Goal: Transaction & Acquisition: Purchase product/service

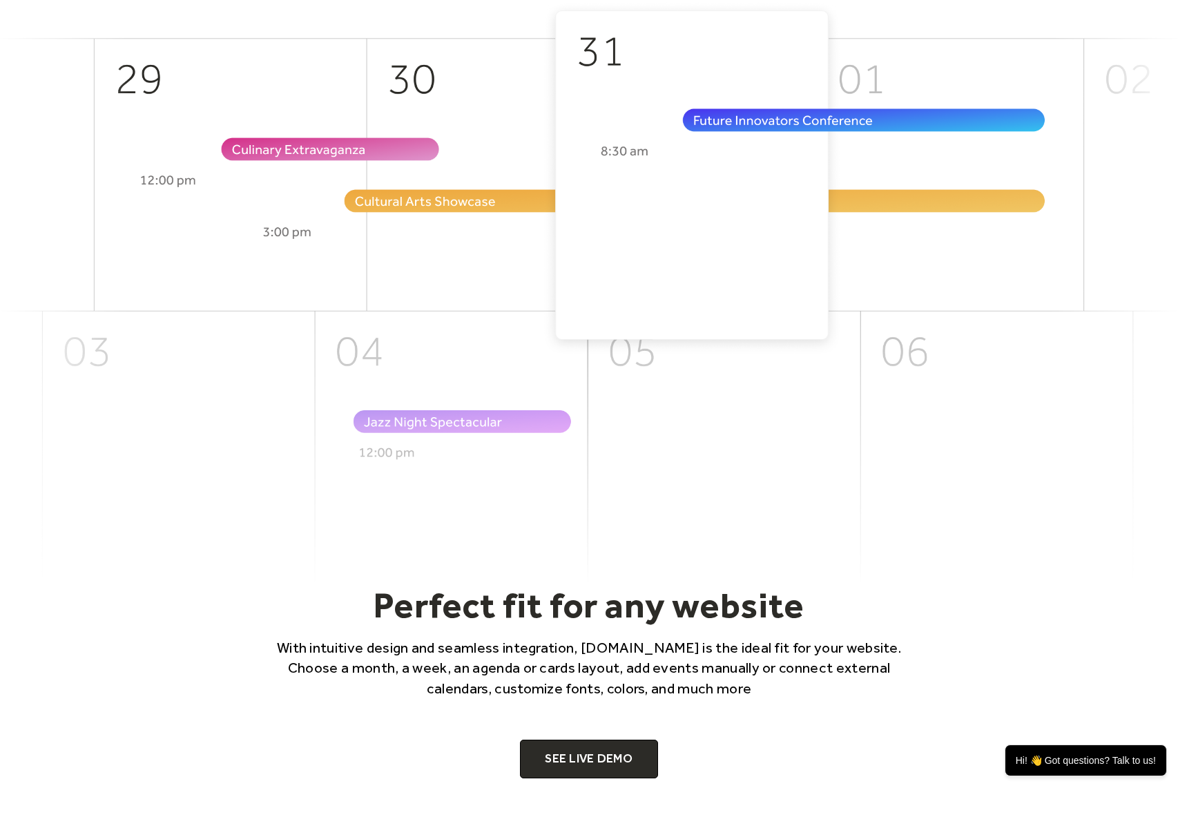
click at [654, 218] on img at bounding box center [589, 292] width 1178 height 583
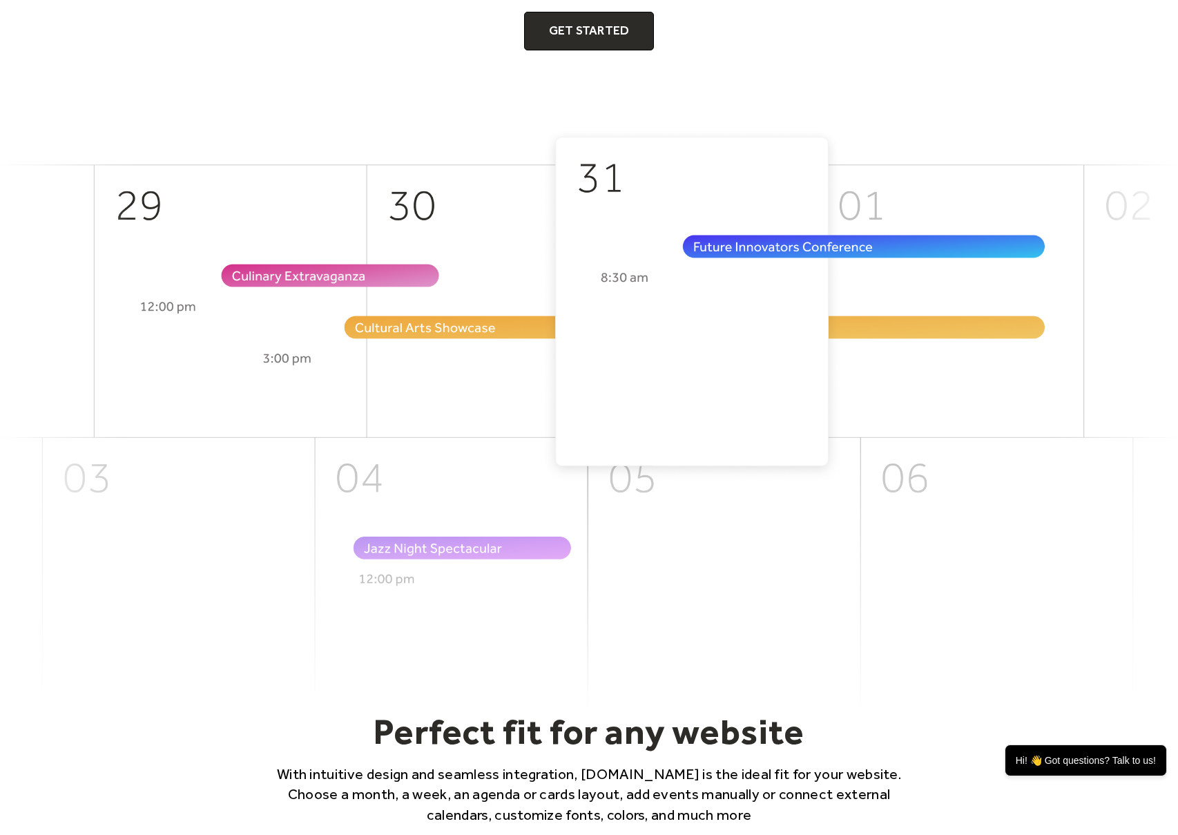
drag, startPoint x: 782, startPoint y: 244, endPoint x: 733, endPoint y: 268, distance: 54.3
click at [781, 245] on img at bounding box center [589, 419] width 1178 height 583
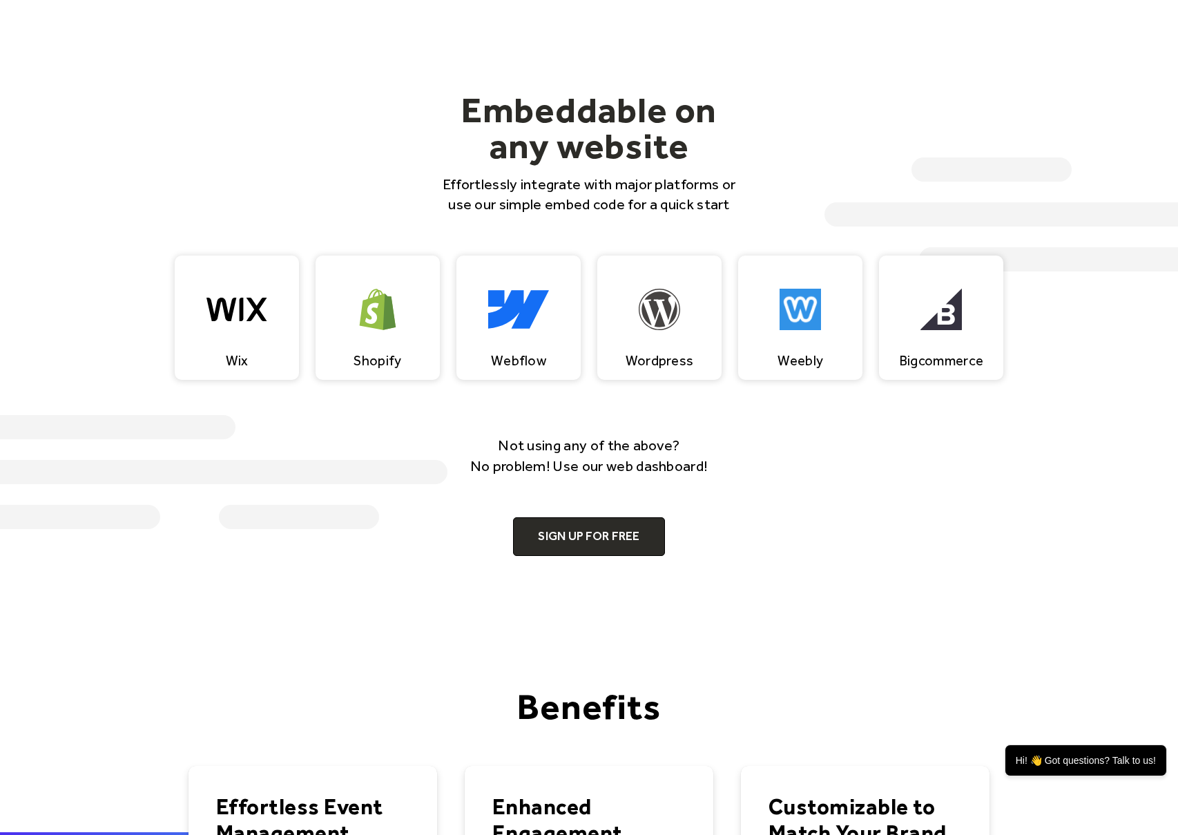
scroll to position [928, 0]
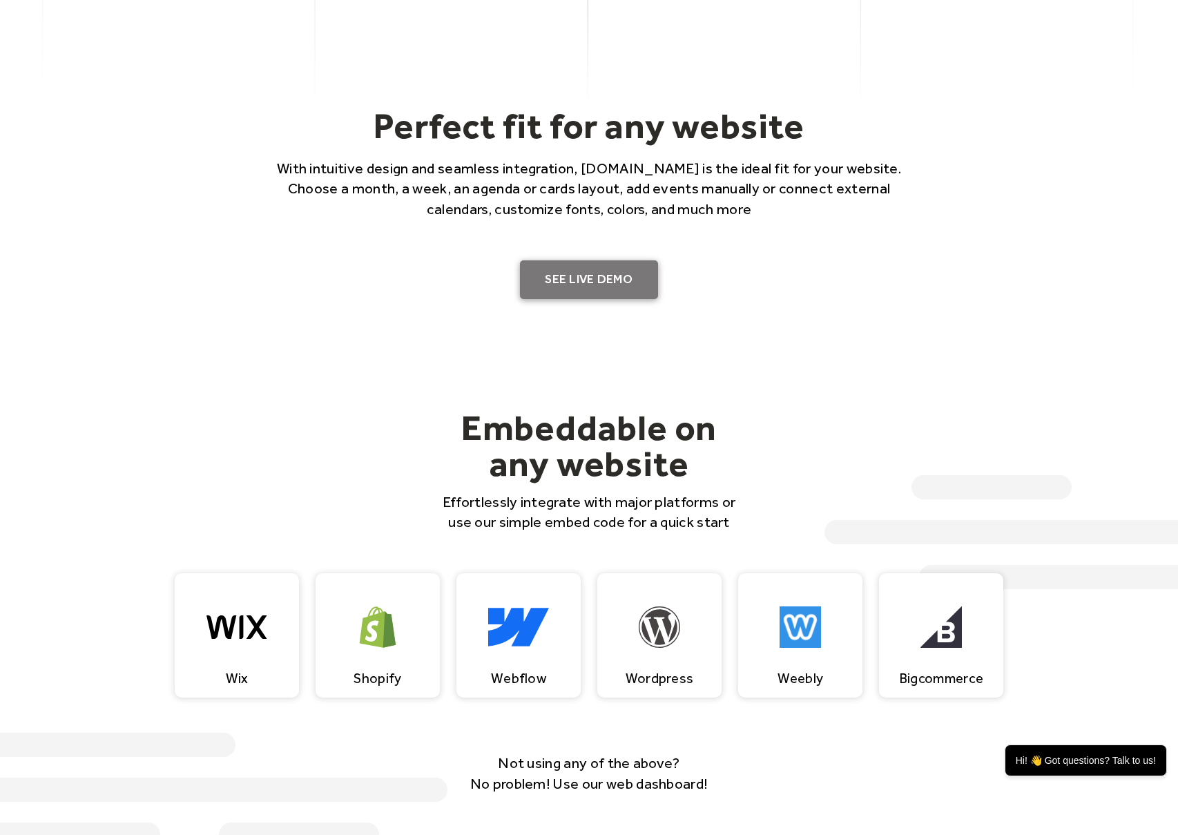
click at [605, 287] on link "SEE LIVE DEMO" at bounding box center [589, 279] width 138 height 39
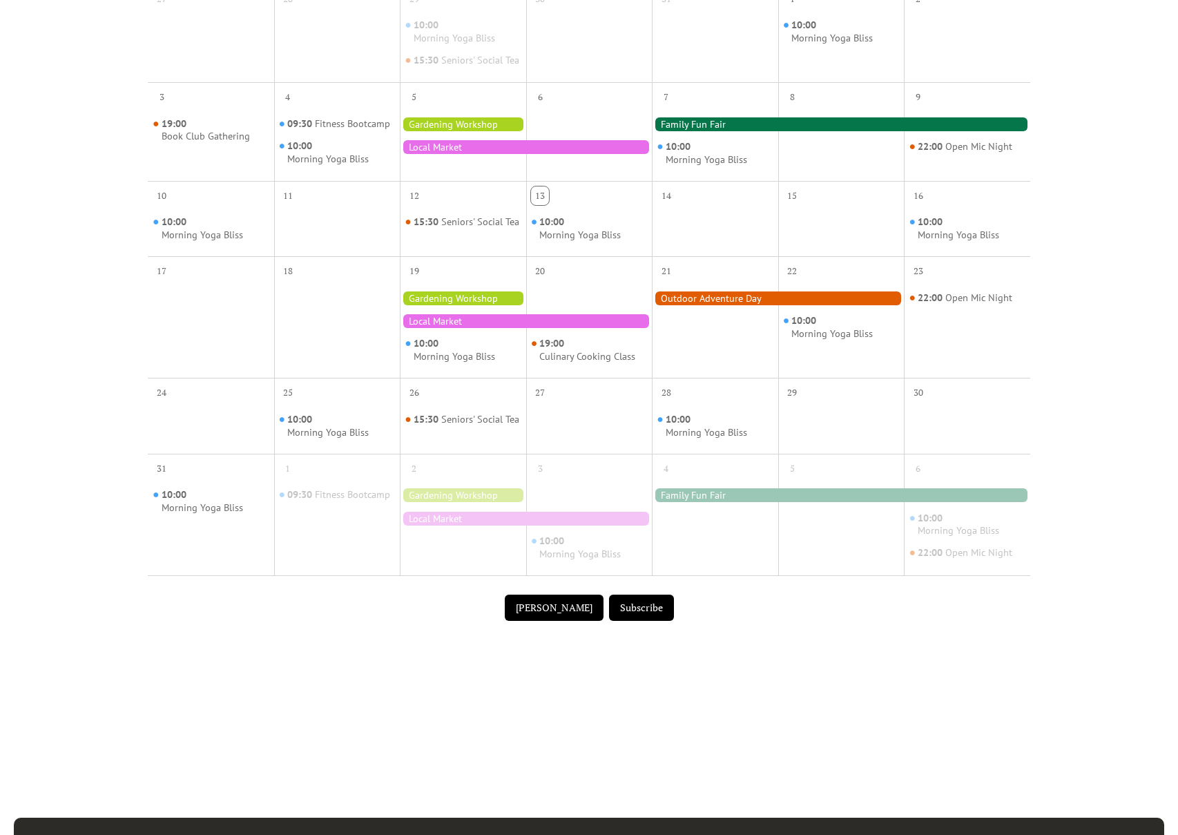
scroll to position [120, 0]
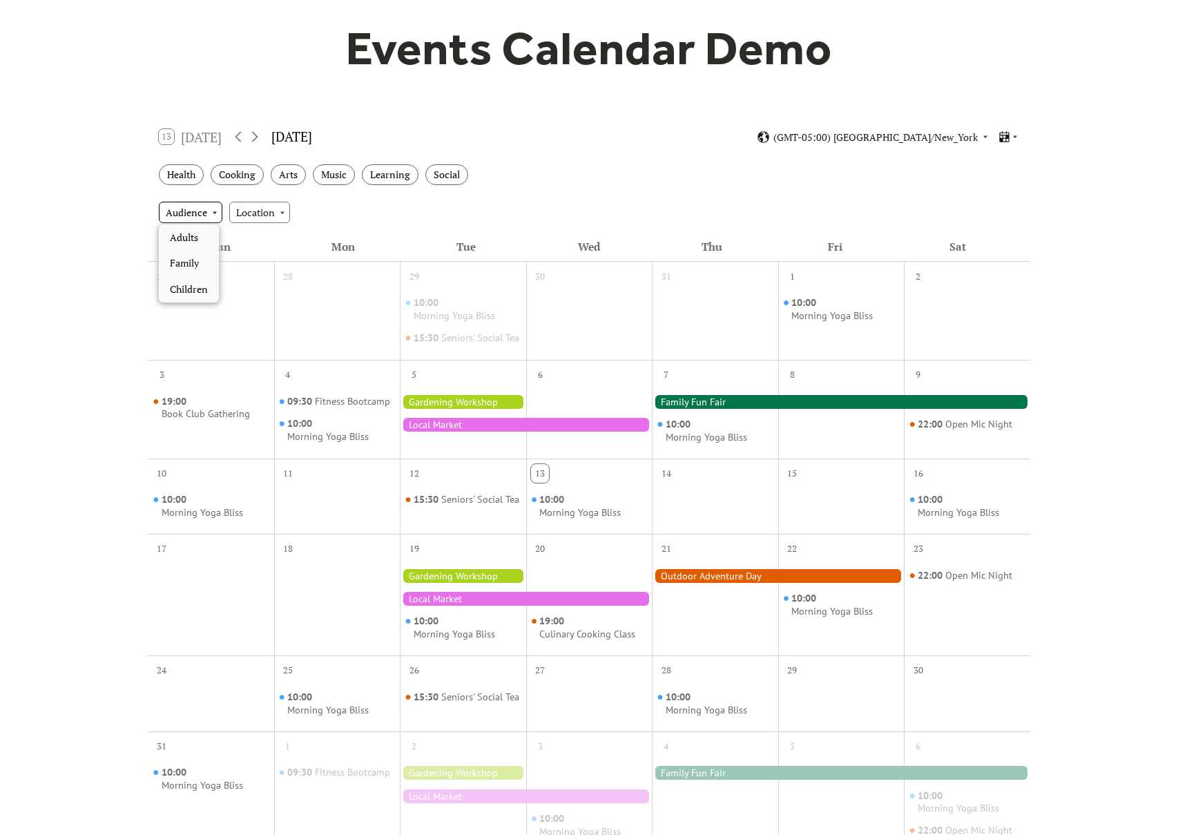
click at [194, 207] on div "Audience" at bounding box center [191, 212] width 64 height 21
click at [188, 264] on span "Family" at bounding box center [184, 262] width 29 height 15
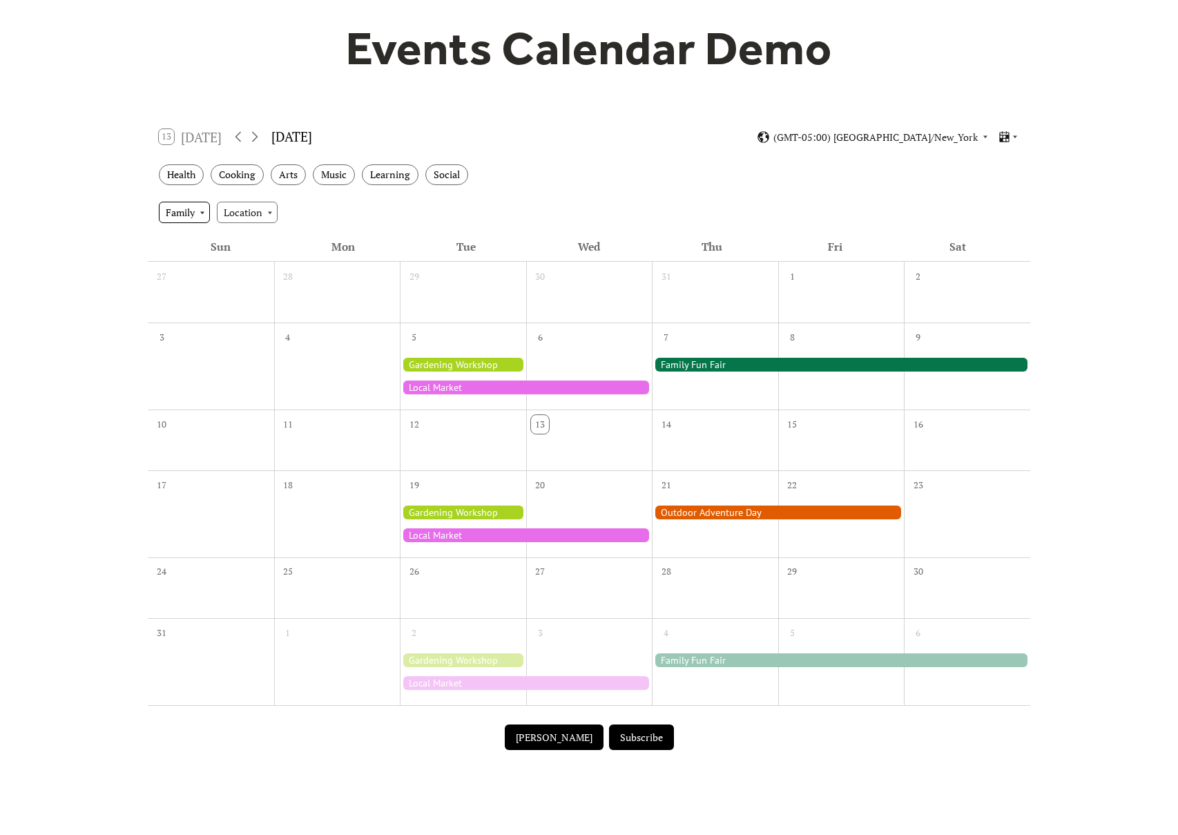
click at [193, 215] on div "Family" at bounding box center [184, 212] width 51 height 21
click at [187, 316] on span "Children" at bounding box center [189, 315] width 38 height 15
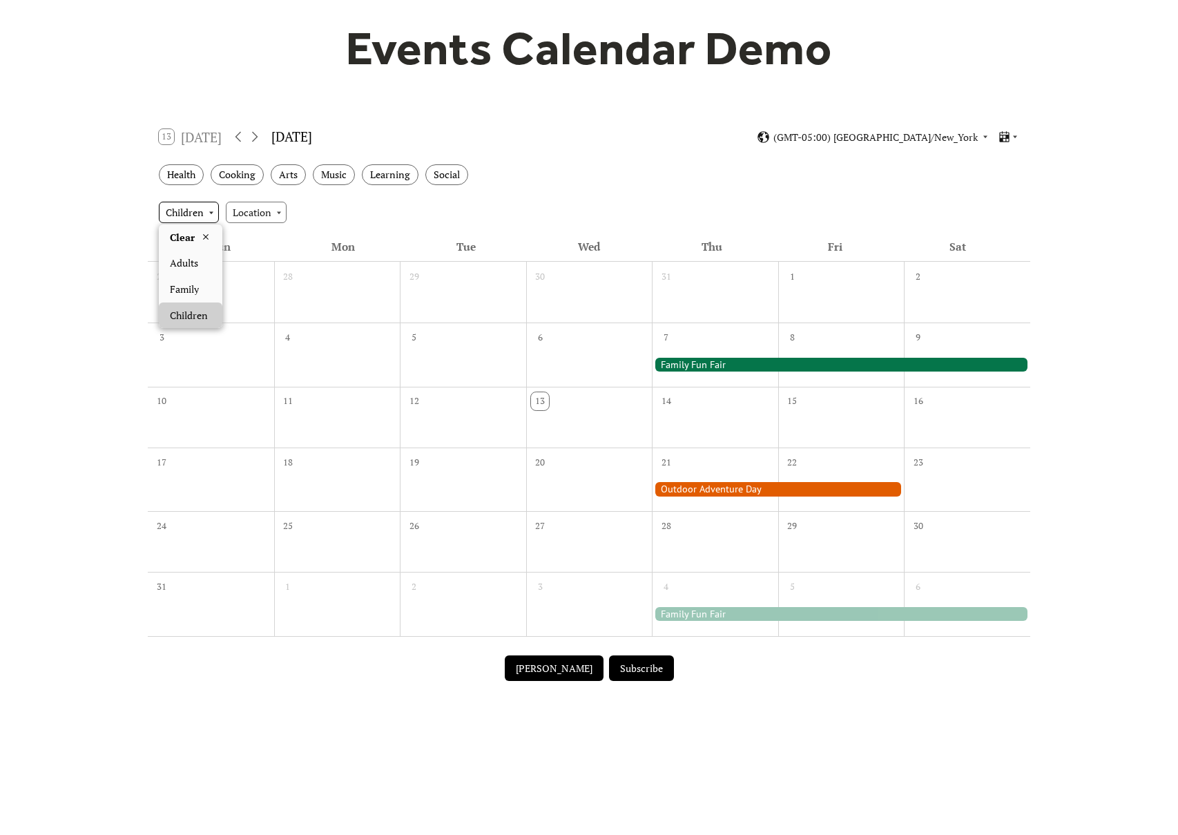
click at [190, 217] on div "Children" at bounding box center [189, 212] width 60 height 21
click at [189, 238] on span "Clear" at bounding box center [182, 237] width 25 height 15
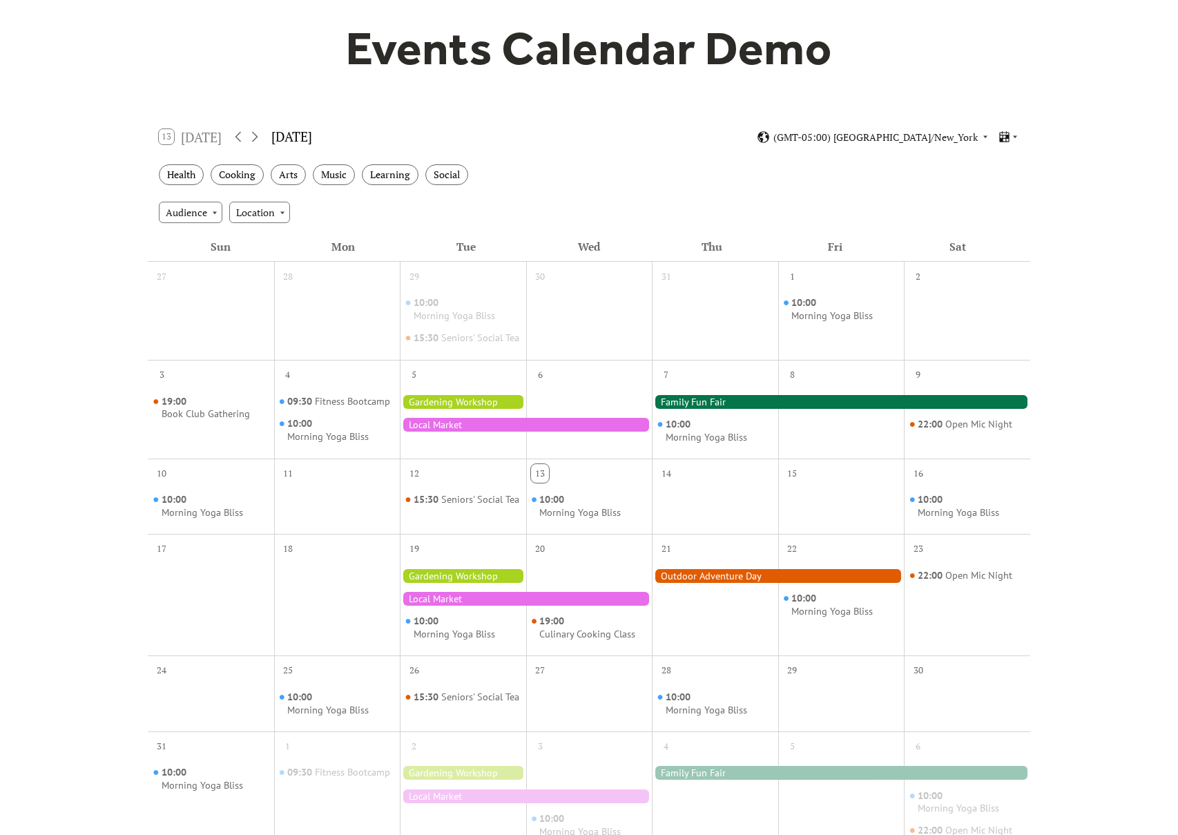
drag, startPoint x: 422, startPoint y: 204, endPoint x: 357, endPoint y: 208, distance: 65.0
click at [420, 204] on div "Audience Location" at bounding box center [589, 211] width 882 height 37
click at [252, 215] on div "Location" at bounding box center [259, 212] width 61 height 21
click at [266, 213] on div "Location" at bounding box center [259, 212] width 61 height 21
click at [415, 218] on div "Audience Location" at bounding box center [589, 211] width 882 height 37
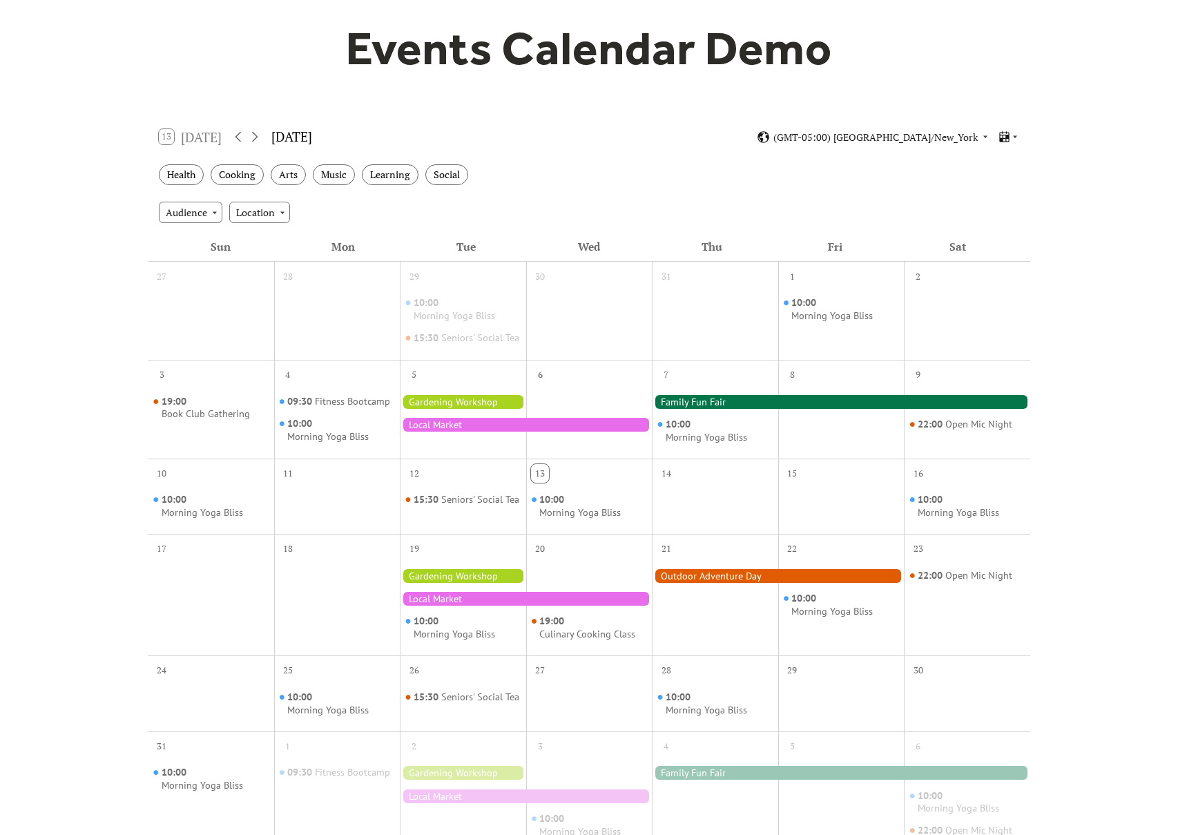
click at [476, 409] on div at bounding box center [463, 402] width 126 height 14
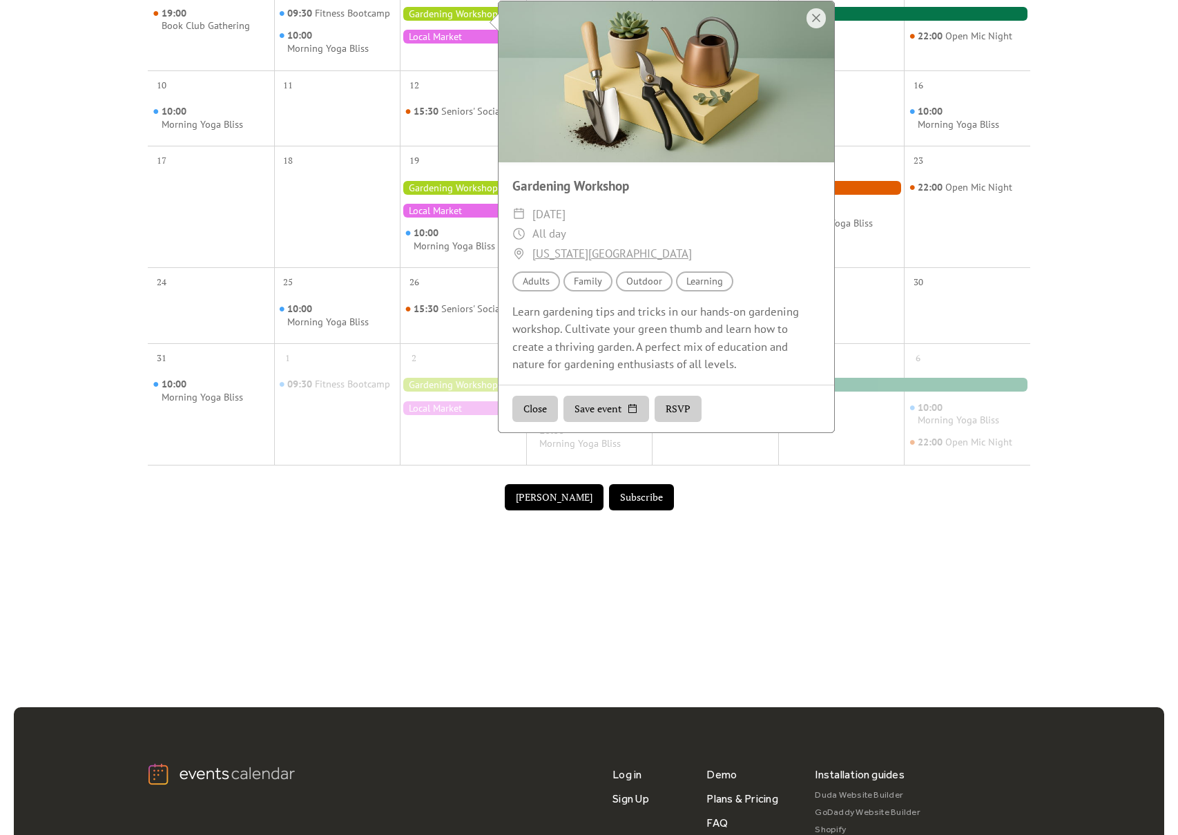
scroll to position [482, 0]
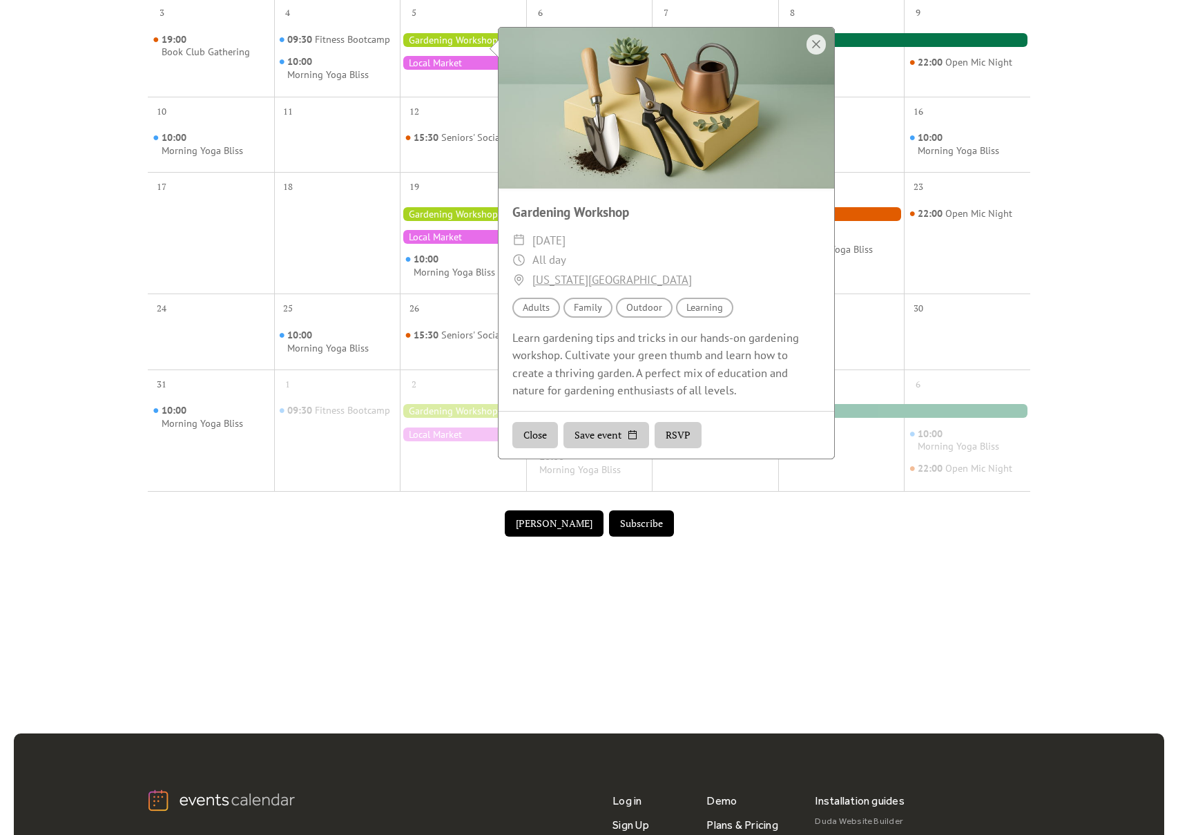
click at [585, 307] on div "Audience Family" at bounding box center [587, 308] width 49 height 20
drag, startPoint x: 630, startPoint y: 305, endPoint x: 684, endPoint y: 304, distance: 53.9
click at [630, 305] on div "Location Outdoor" at bounding box center [644, 308] width 57 height 20
click at [695, 304] on div "Topic Learning" at bounding box center [704, 308] width 57 height 20
click at [917, 364] on div at bounding box center [967, 341] width 126 height 43
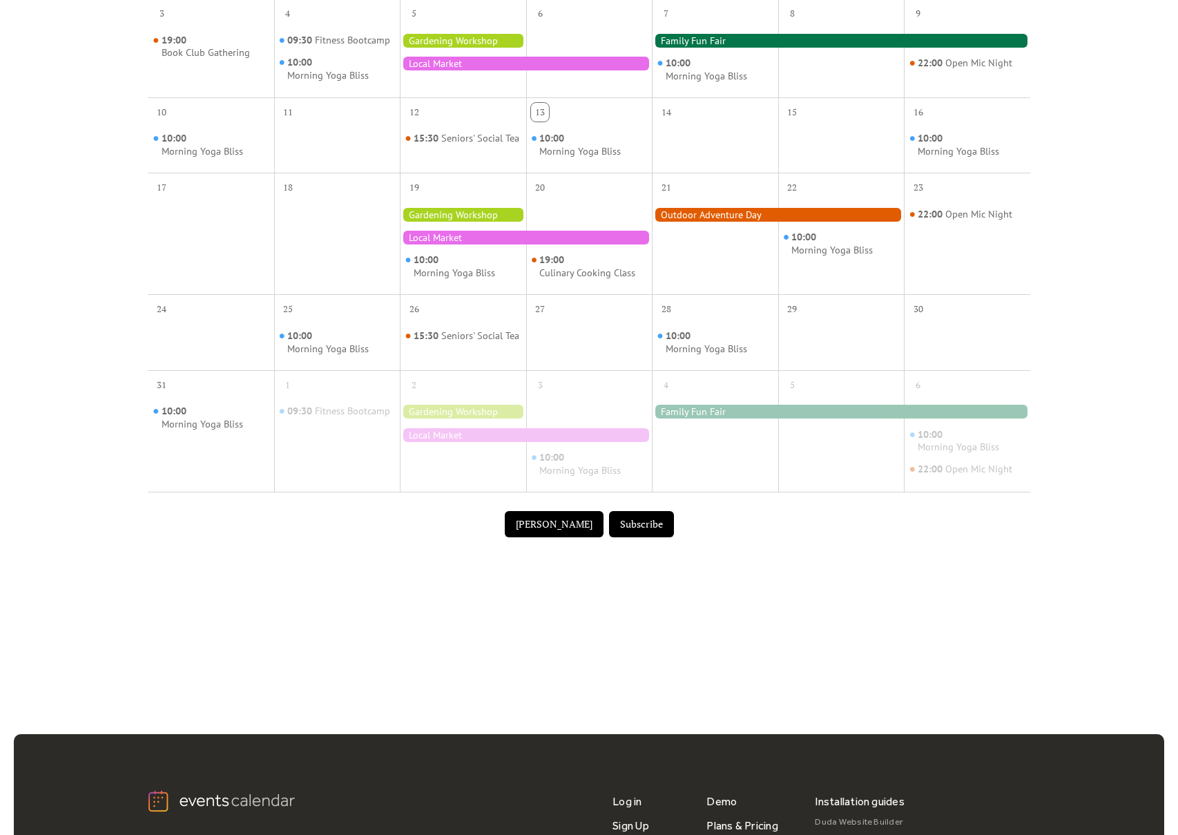
scroll to position [3, 0]
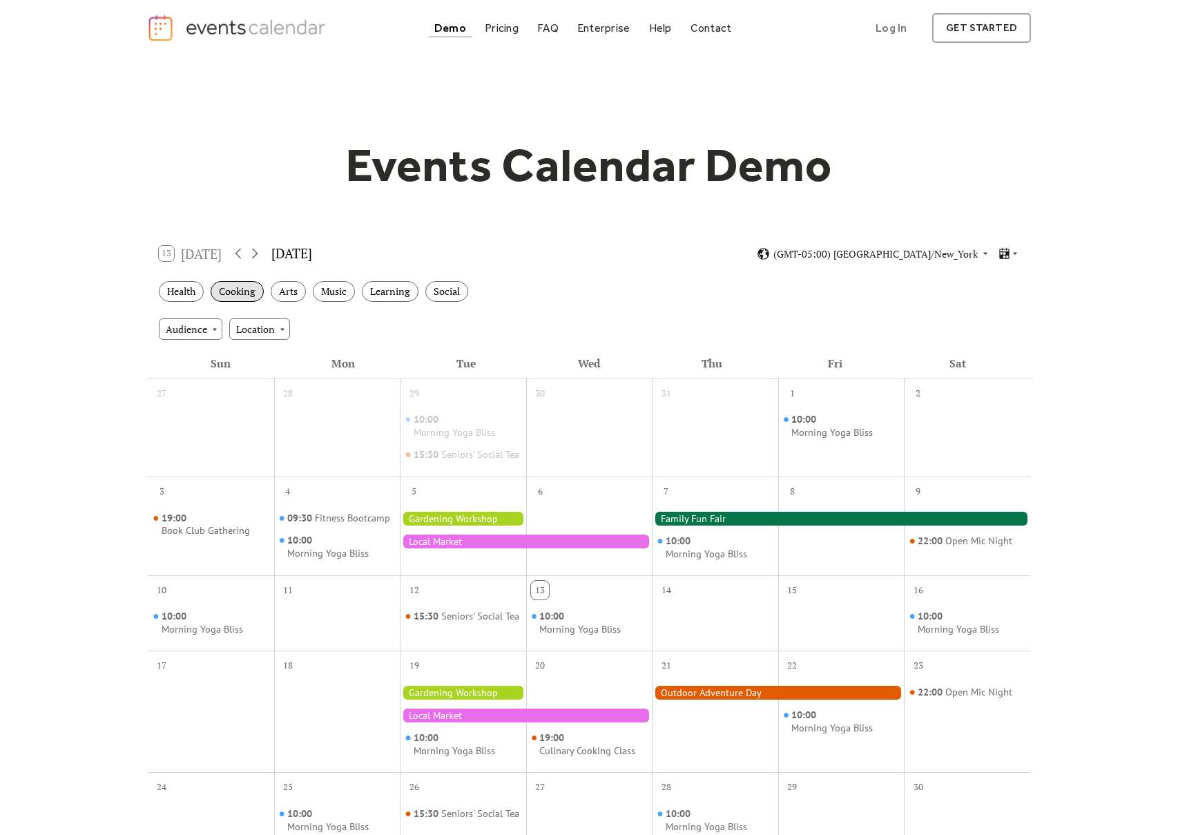
click at [240, 297] on div "Cooking" at bounding box center [237, 291] width 53 height 21
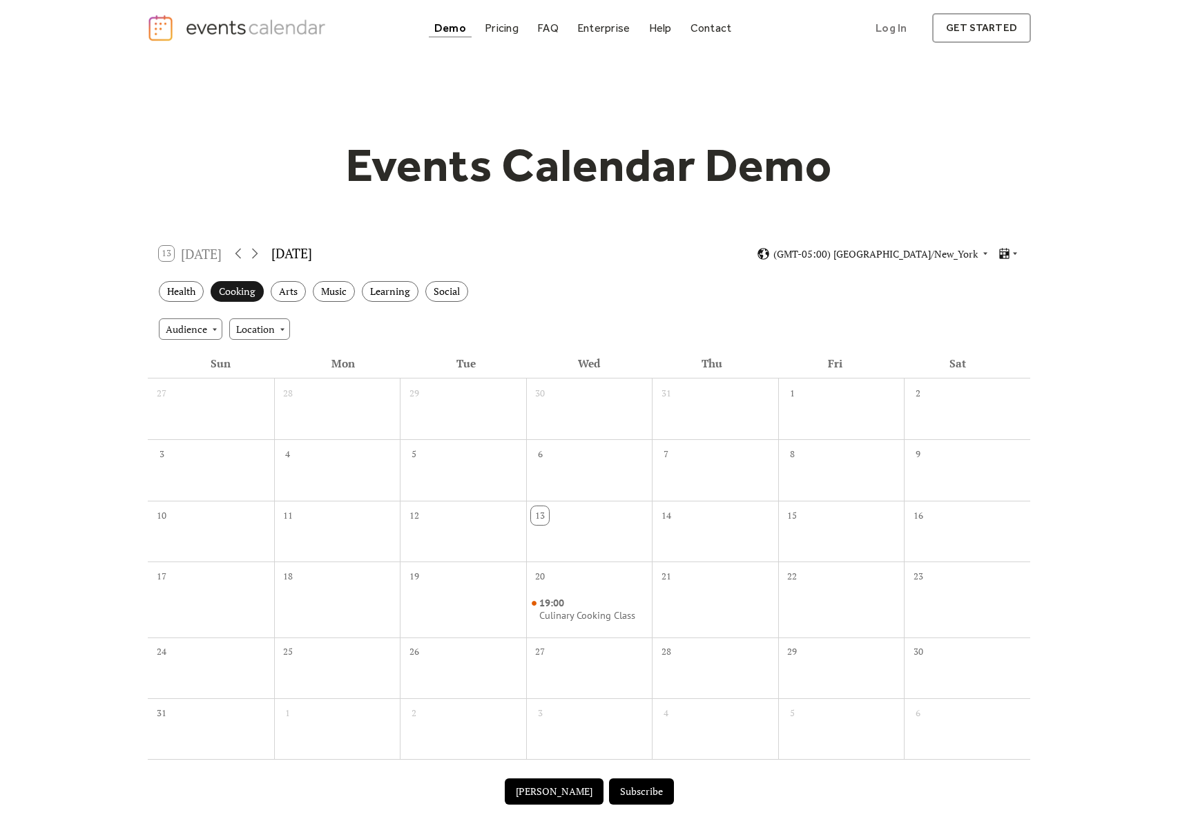
click at [248, 291] on div "Cooking" at bounding box center [237, 291] width 53 height 21
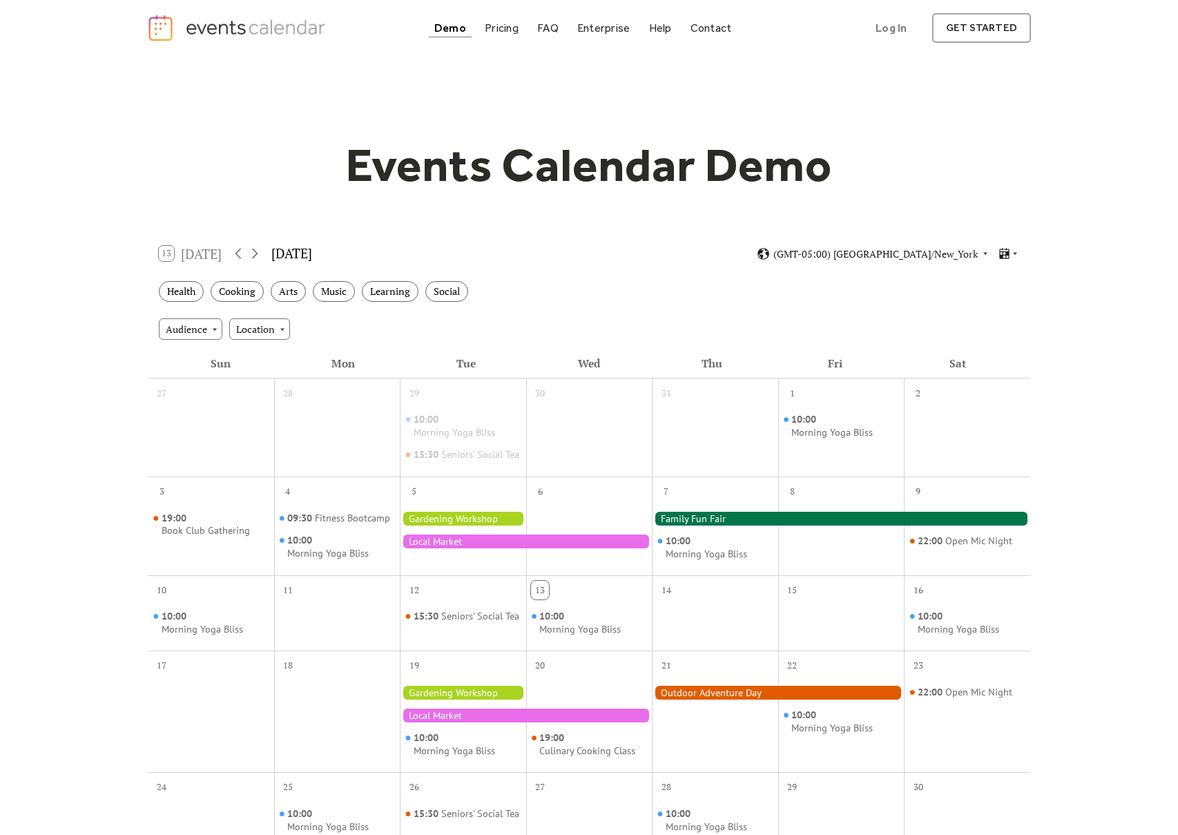
click at [558, 293] on div "Health Cooking Arts Music Learning Social" at bounding box center [589, 292] width 882 height 38
click at [492, 257] on div "13 [DATE] [DATE] (GMT-05:00) [GEOGRAPHIC_DATA]/New_York" at bounding box center [589, 253] width 882 height 37
click at [509, 24] on div "Pricing" at bounding box center [502, 28] width 34 height 8
drag, startPoint x: 496, startPoint y: 89, endPoint x: 457, endPoint y: 93, distance: 39.5
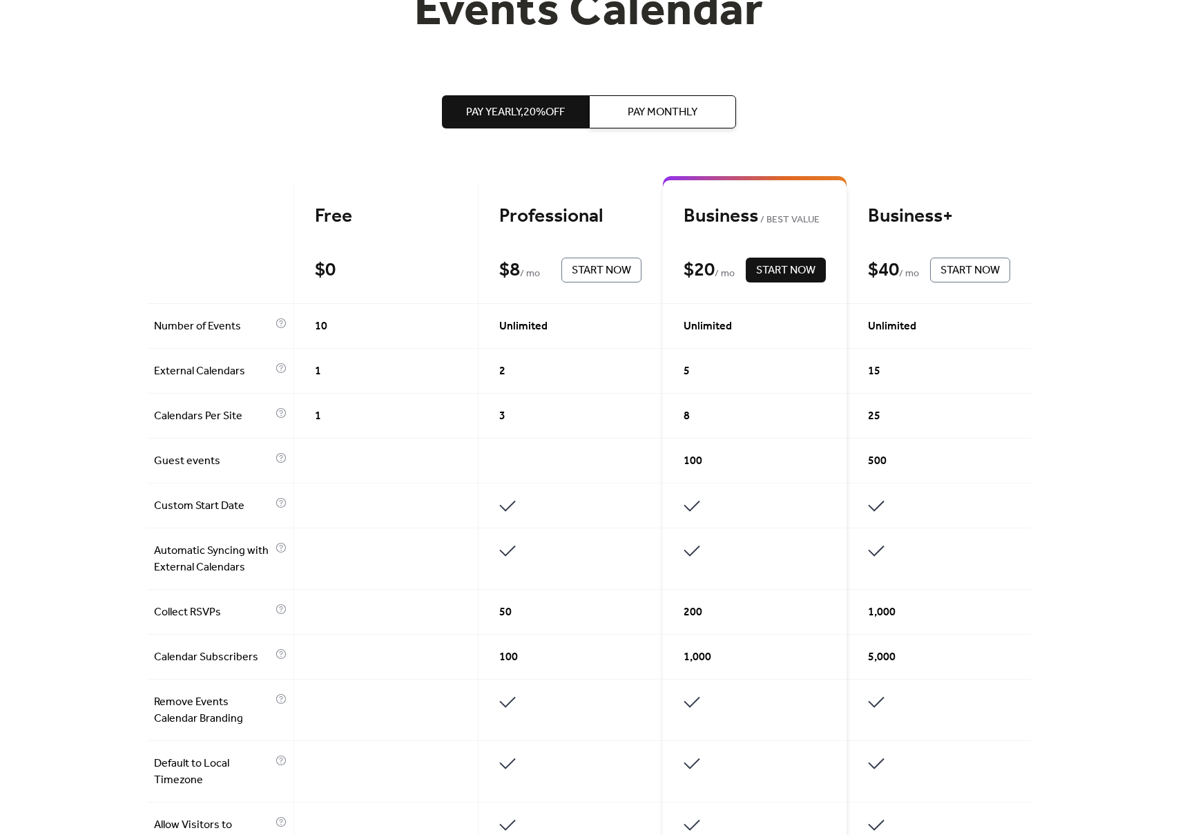
scroll to position [200, 0]
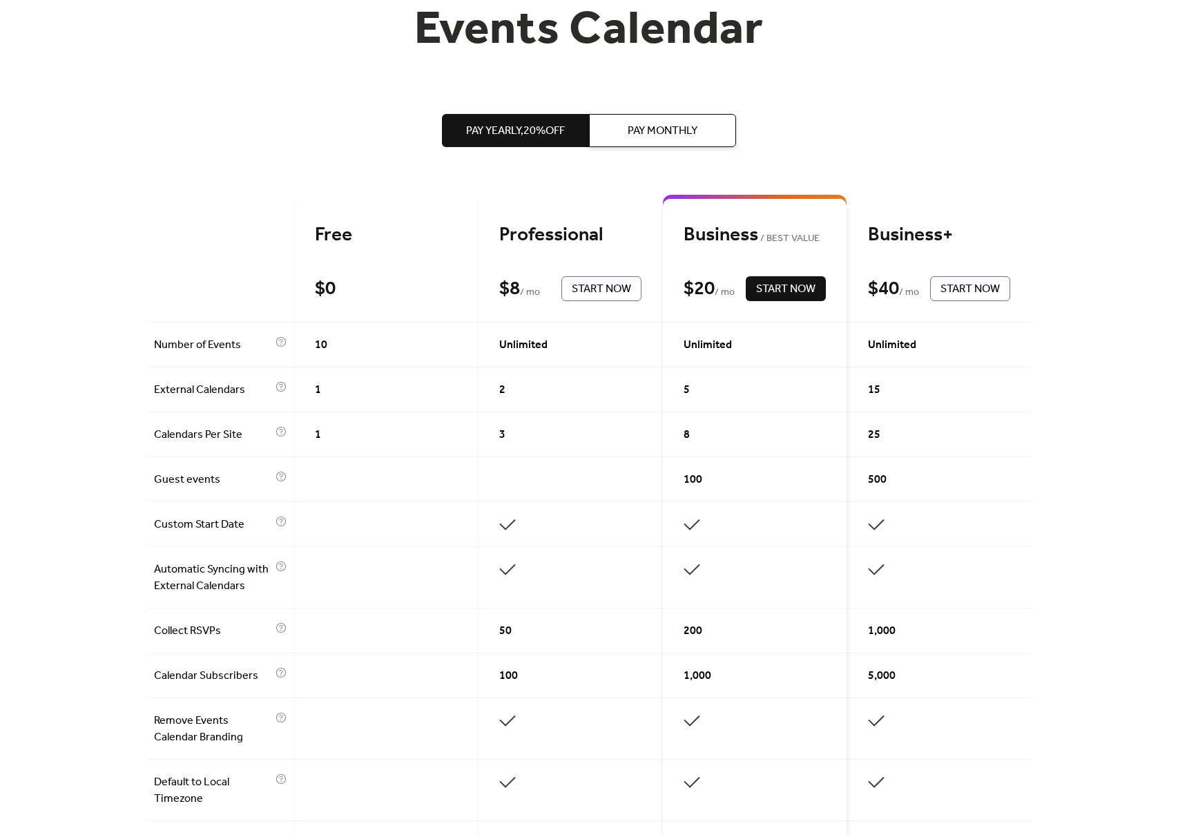
click at [657, 131] on span "Pay Monthly" at bounding box center [663, 131] width 70 height 17
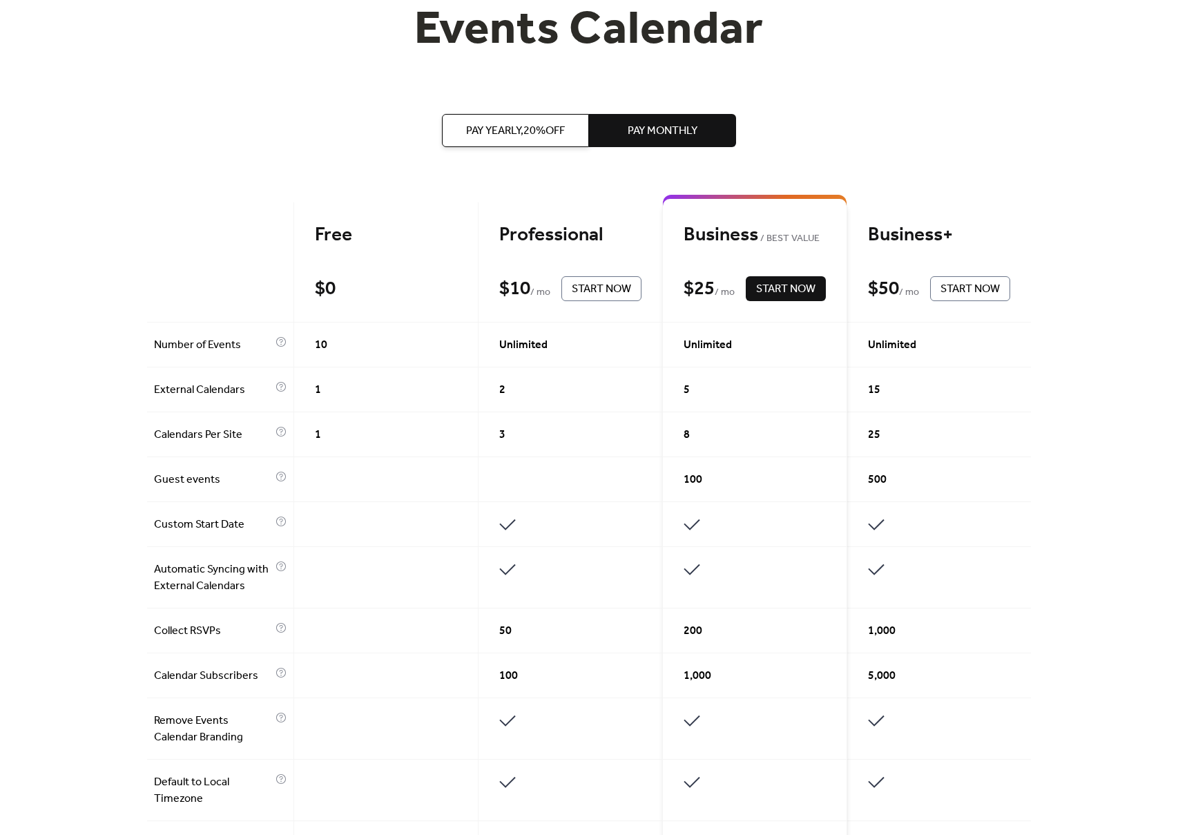
click at [547, 125] on span "Pay Yearly, 20% off" at bounding box center [515, 131] width 99 height 17
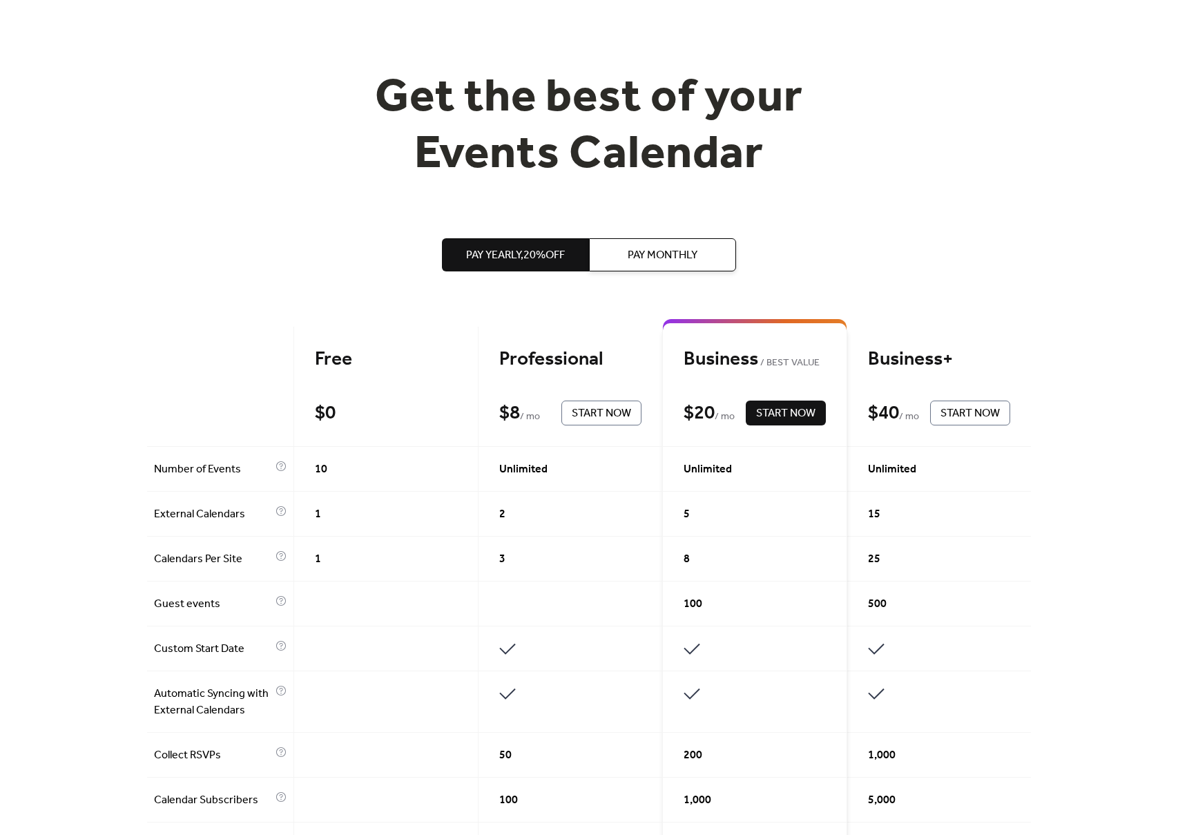
scroll to position [0, 0]
